Goal: Navigation & Orientation: Find specific page/section

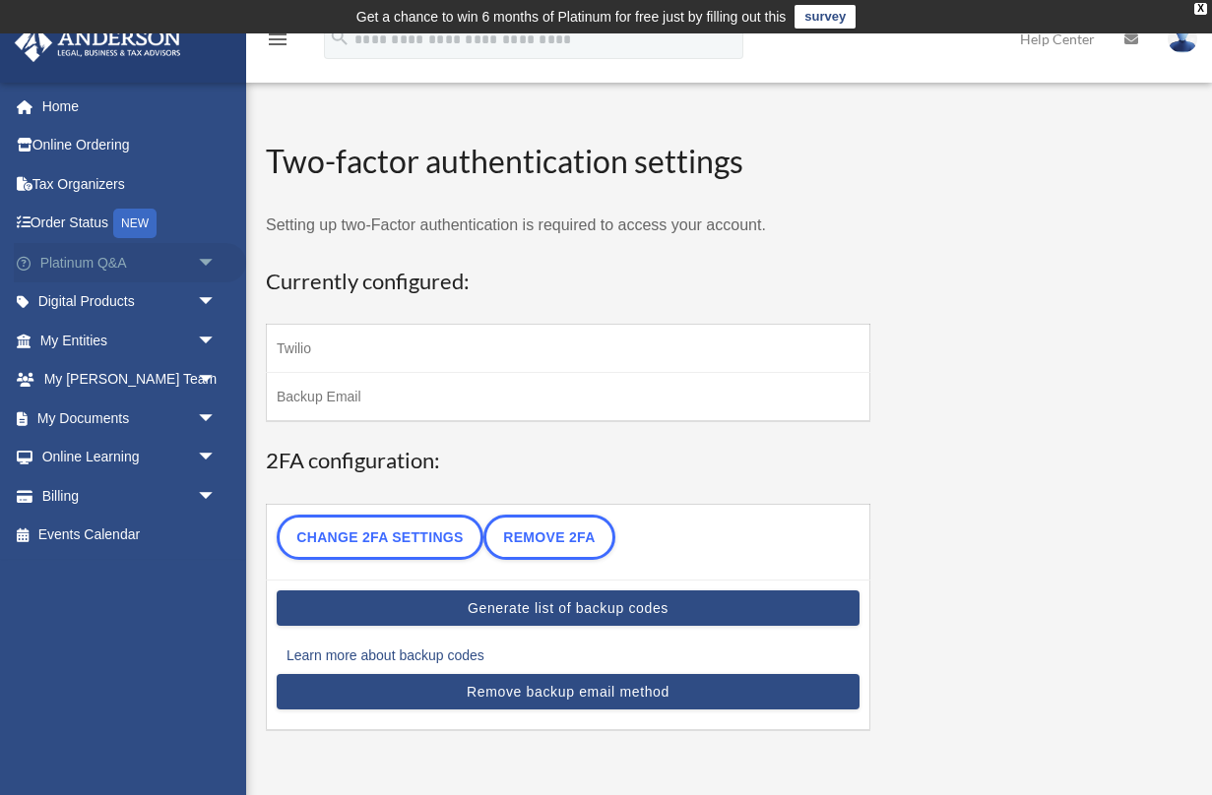
click at [97, 264] on link "Platinum Q&A arrow_drop_down" at bounding box center [130, 262] width 232 height 39
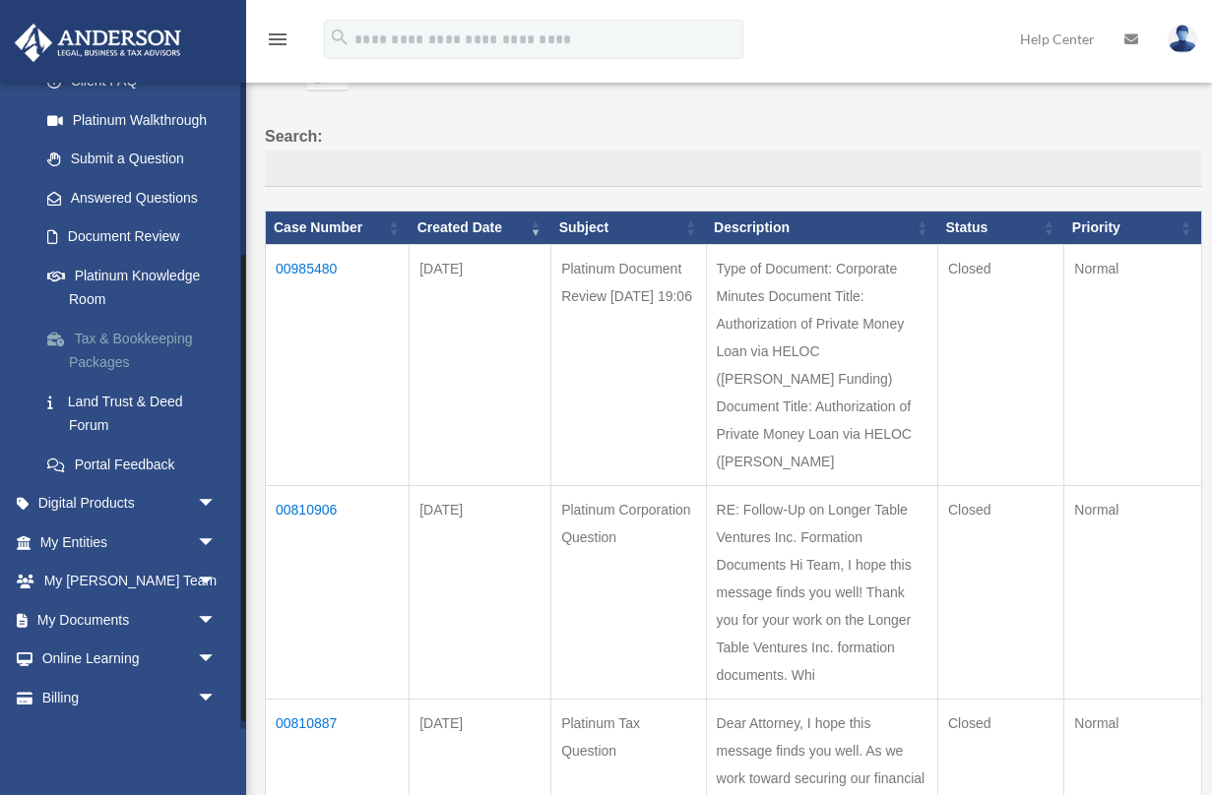
scroll to position [252, 0]
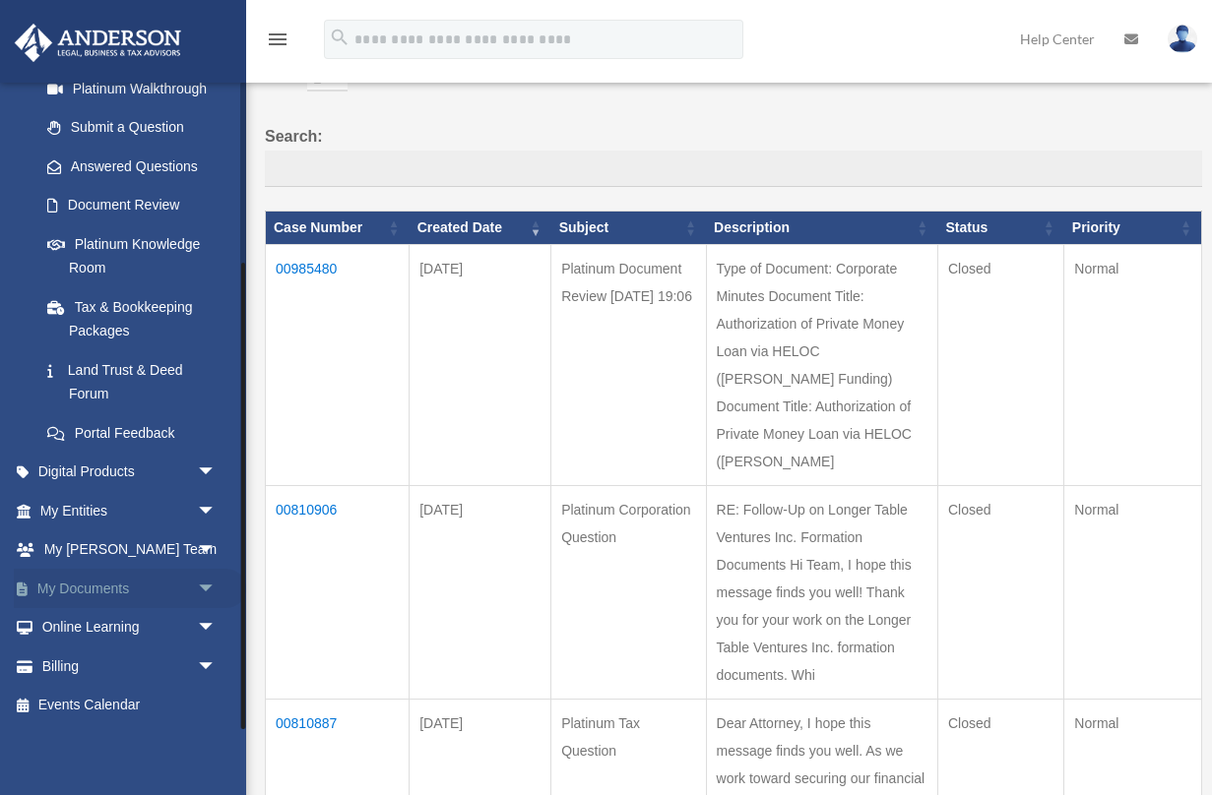
click at [212, 589] on span "arrow_drop_down" at bounding box center [216, 589] width 39 height 40
click at [74, 614] on link "Box" at bounding box center [137, 627] width 219 height 39
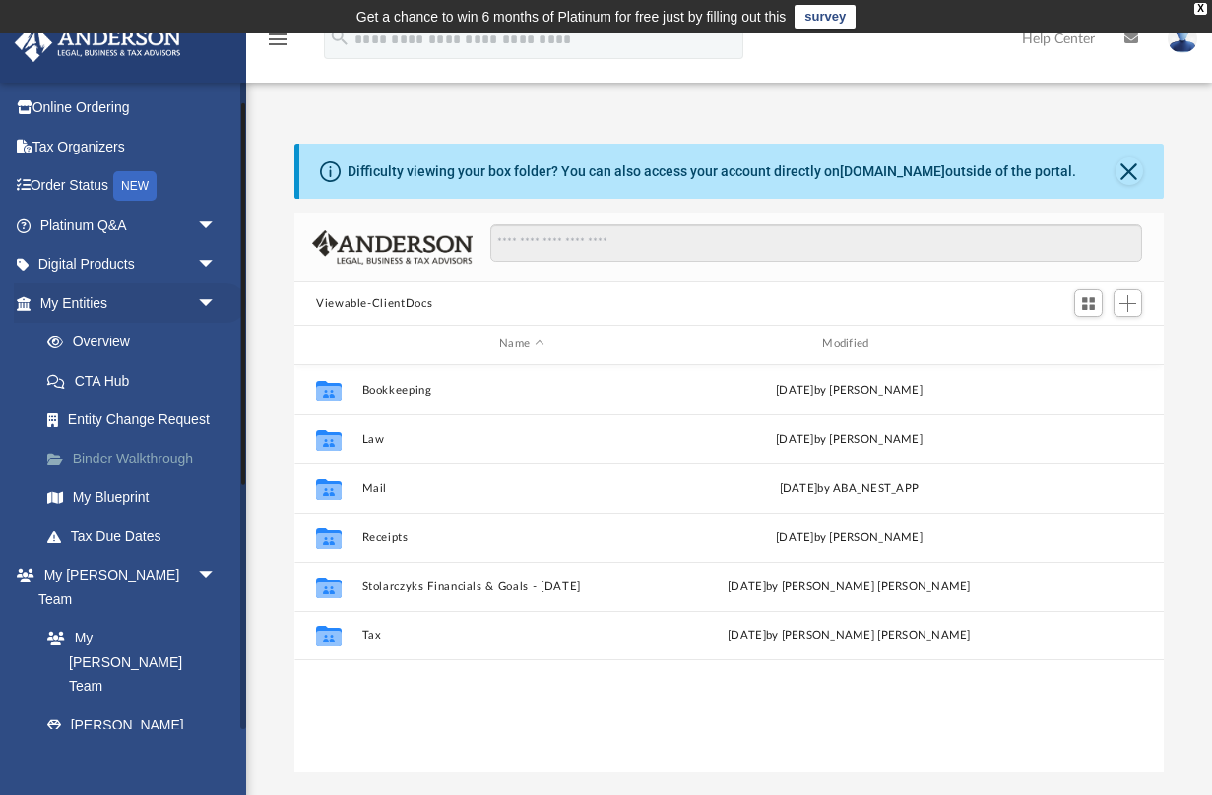
scroll to position [33, 0]
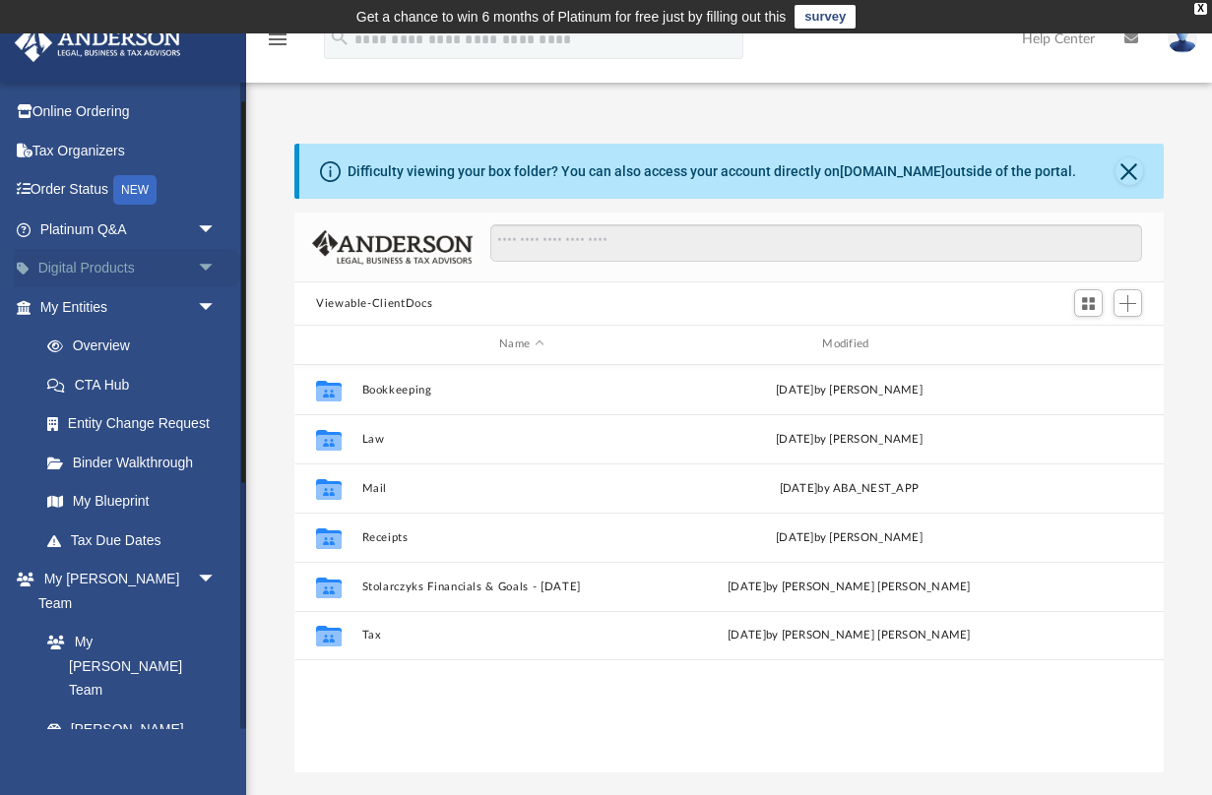
click at [139, 272] on link "Digital Products arrow_drop_down" at bounding box center [130, 268] width 232 height 39
click at [205, 266] on span "arrow_drop_down" at bounding box center [216, 269] width 39 height 40
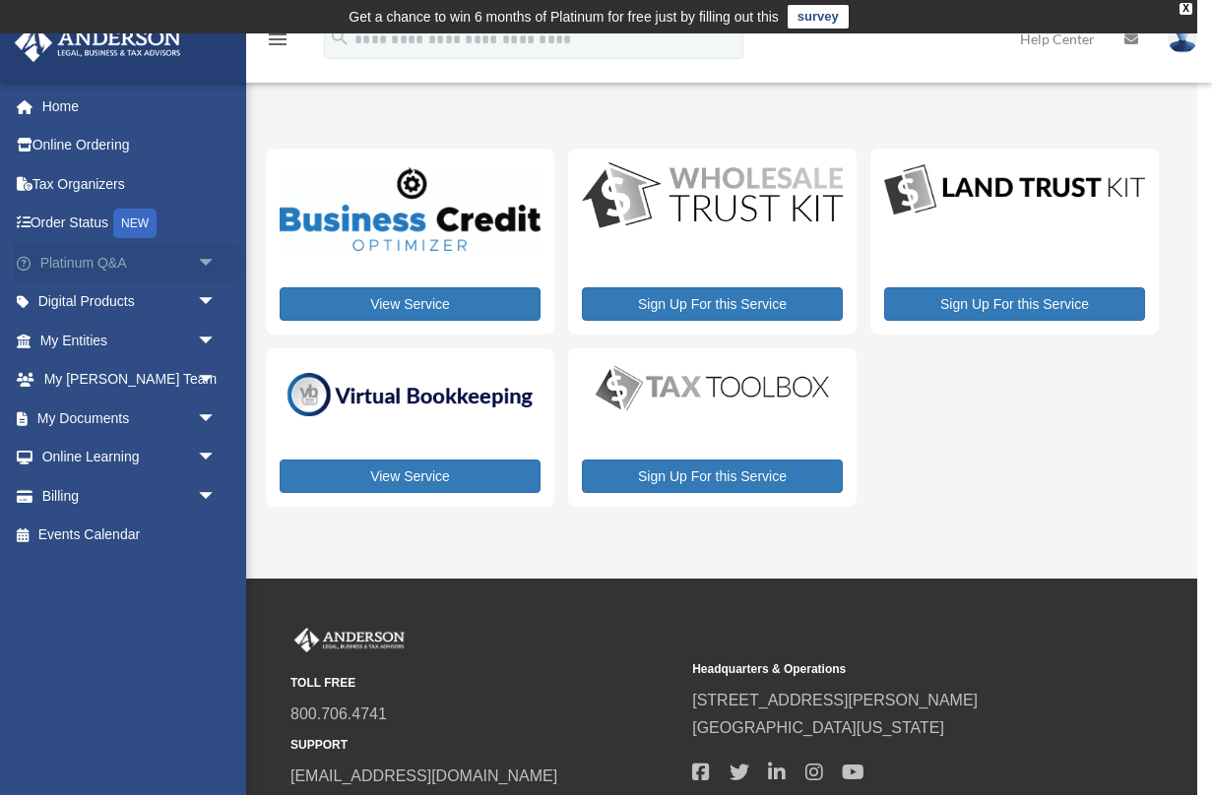
click at [91, 263] on link "Platinum Q&A arrow_drop_down" at bounding box center [130, 262] width 232 height 39
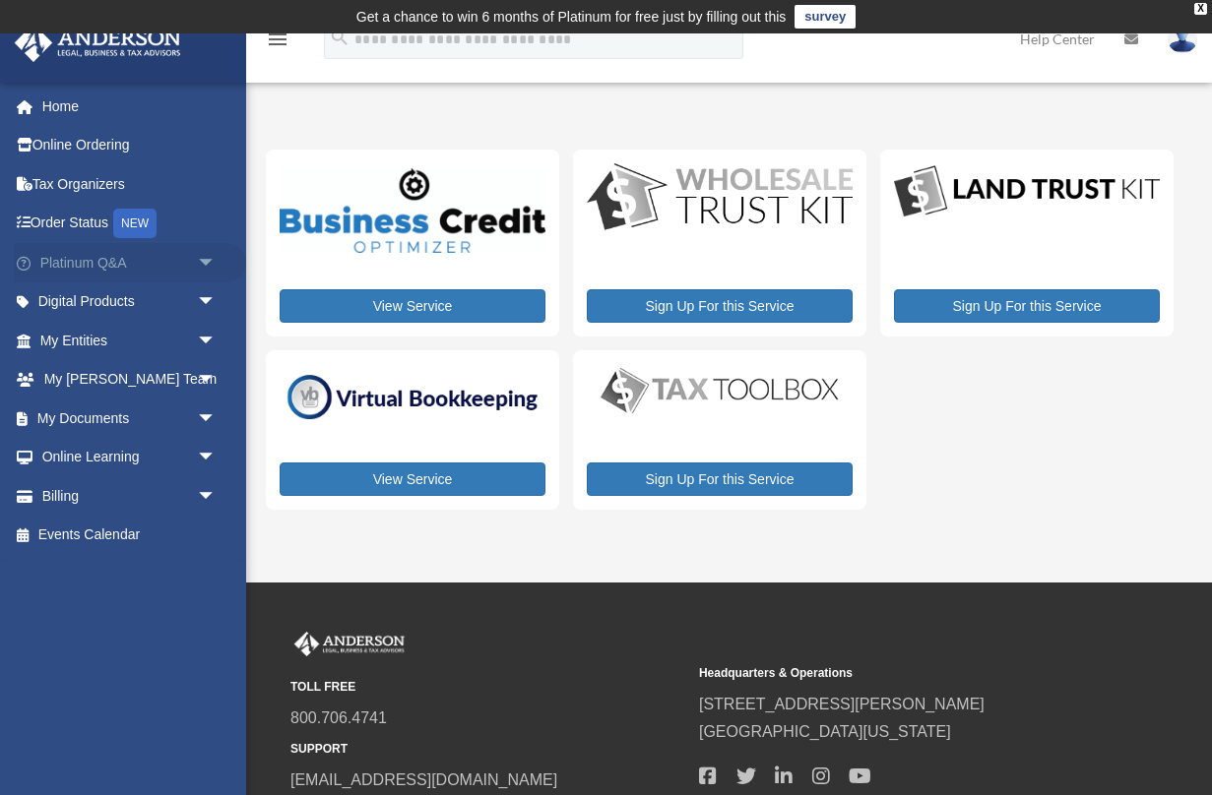
click at [202, 261] on span "arrow_drop_down" at bounding box center [216, 263] width 39 height 40
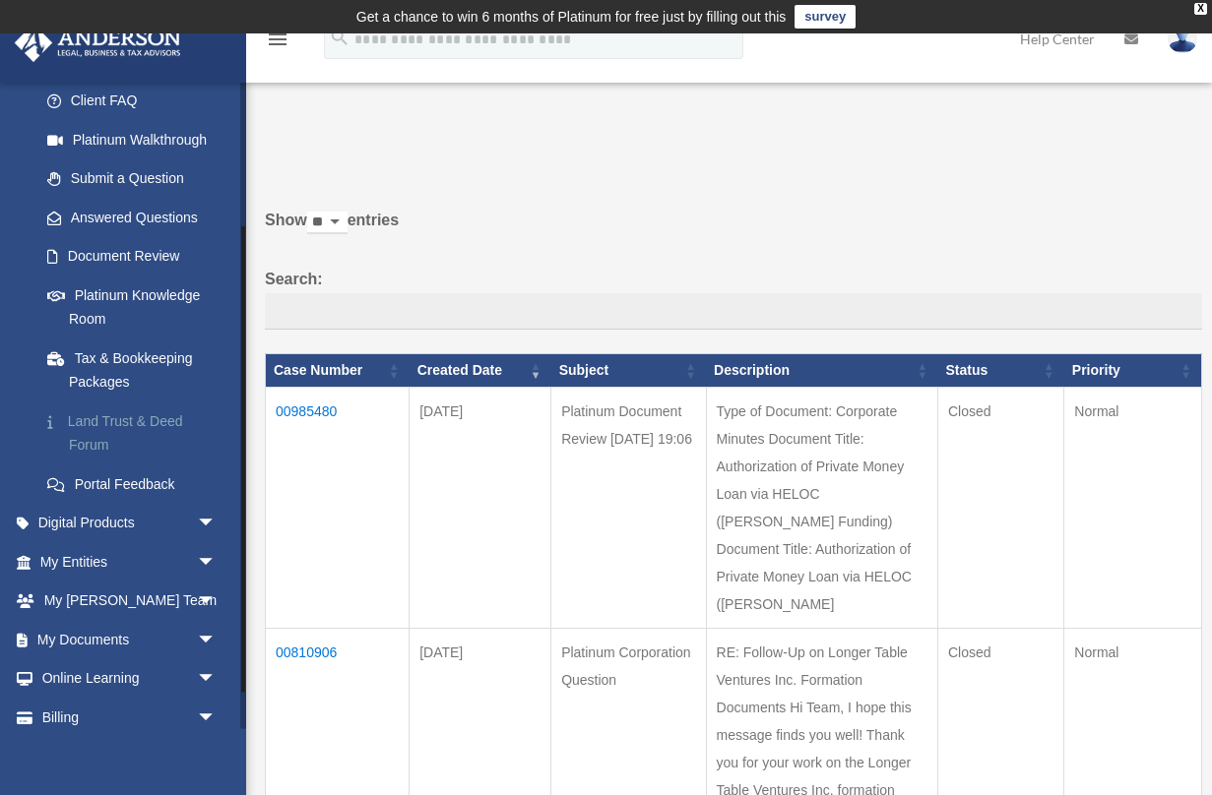
scroll to position [252, 0]
